Goal: Find specific page/section: Find specific page/section

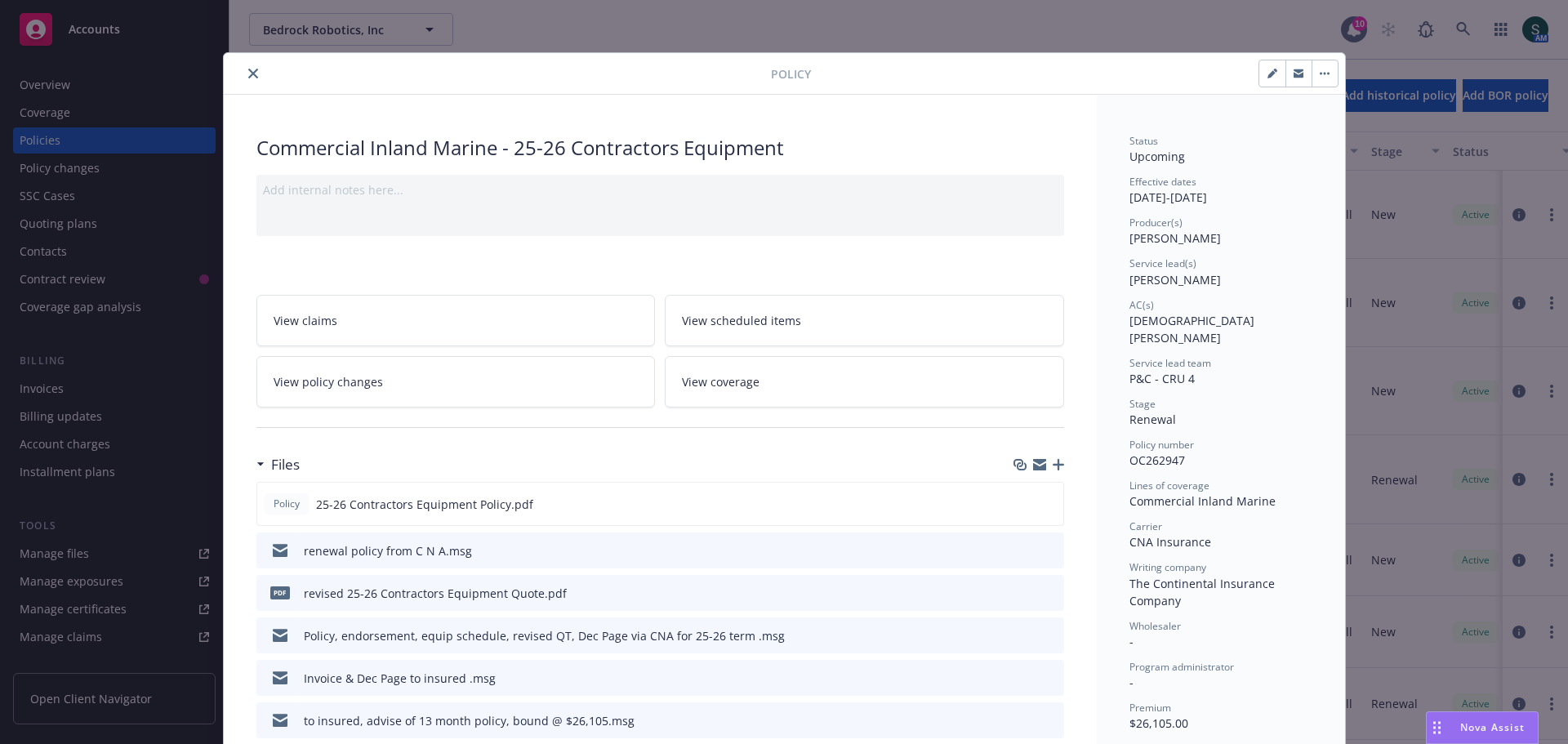
scroll to position [101, 0]
click at [248, 76] on icon "close" at bounding box center [252, 73] width 10 height 10
